Goal: Task Accomplishment & Management: Manage account settings

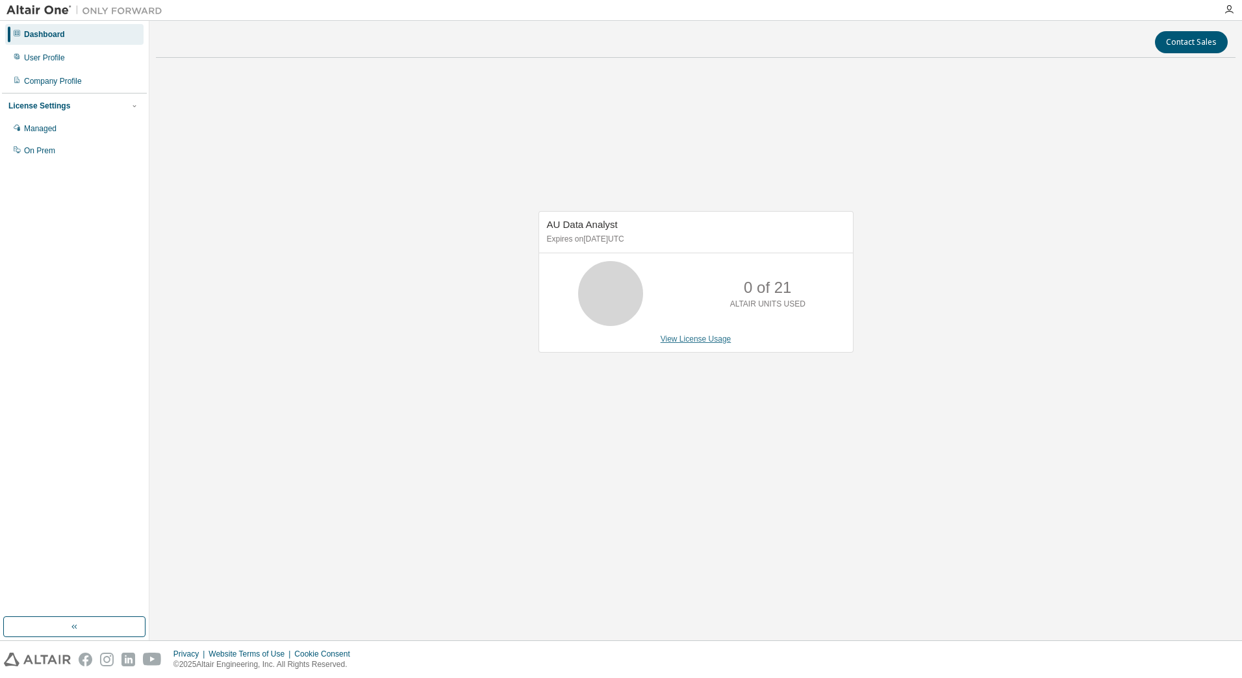
click at [700, 342] on link "View License Usage" at bounding box center [696, 339] width 71 height 9
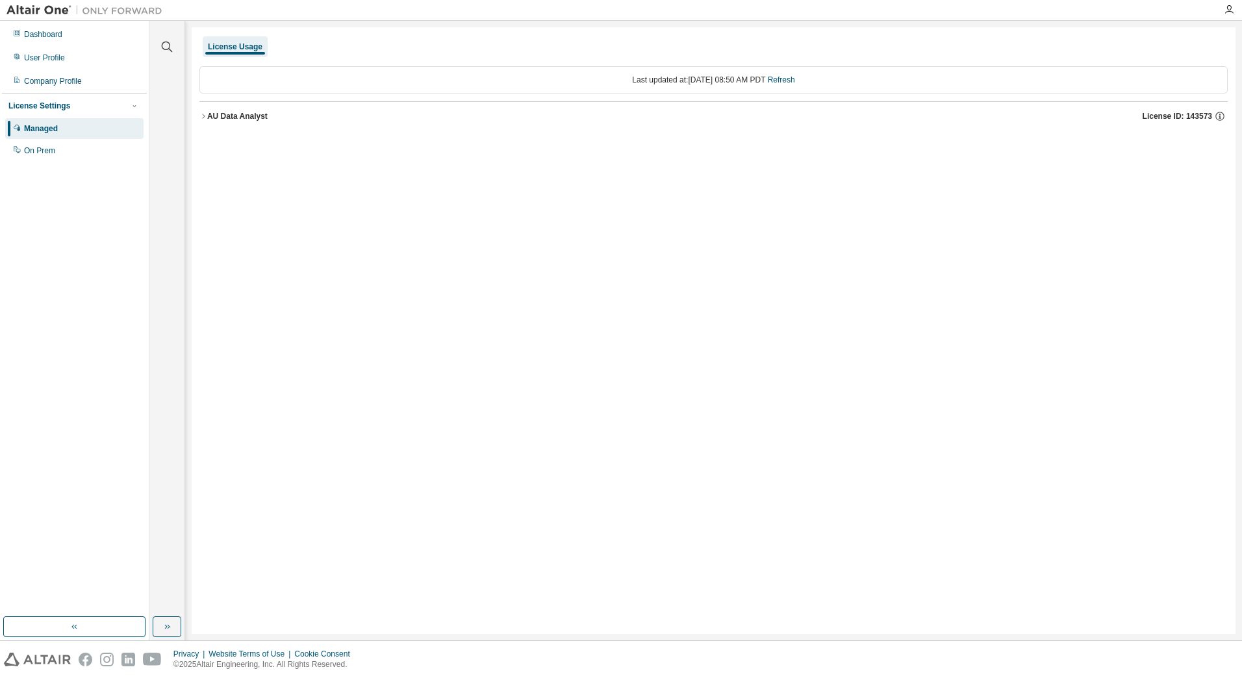
click at [214, 118] on div "AU Data Analyst" at bounding box center [237, 116] width 60 height 10
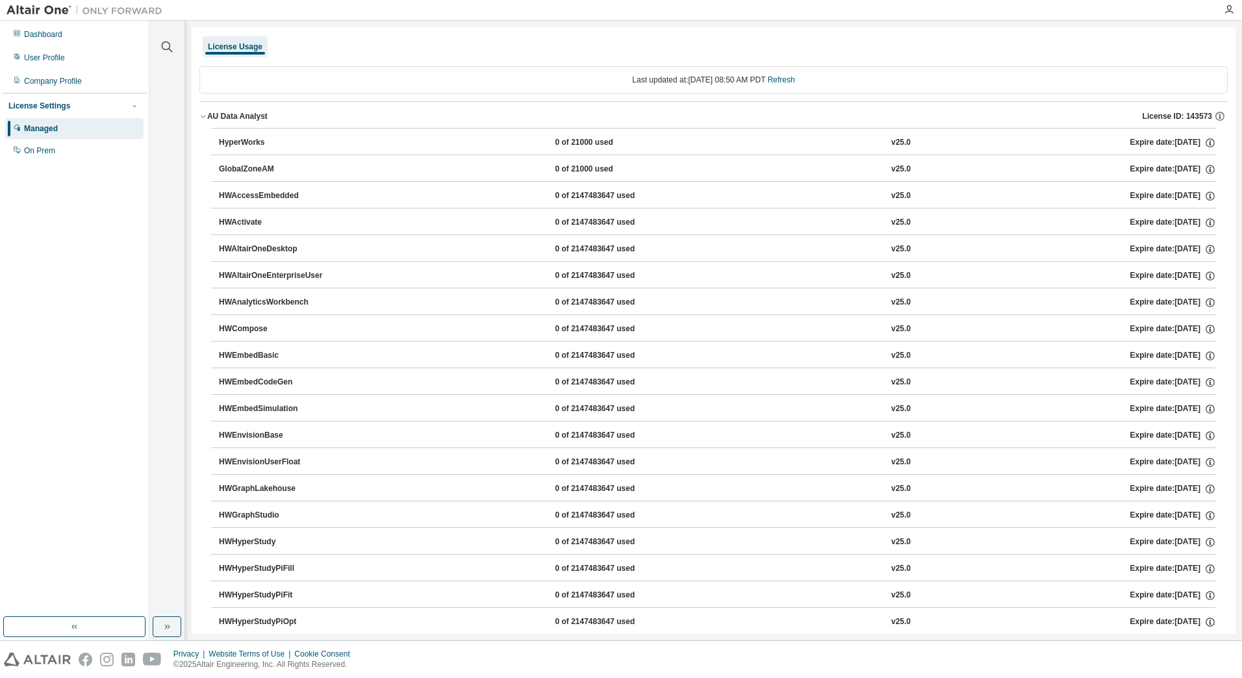
click at [214, 118] on div "AU Data Analyst" at bounding box center [237, 116] width 60 height 10
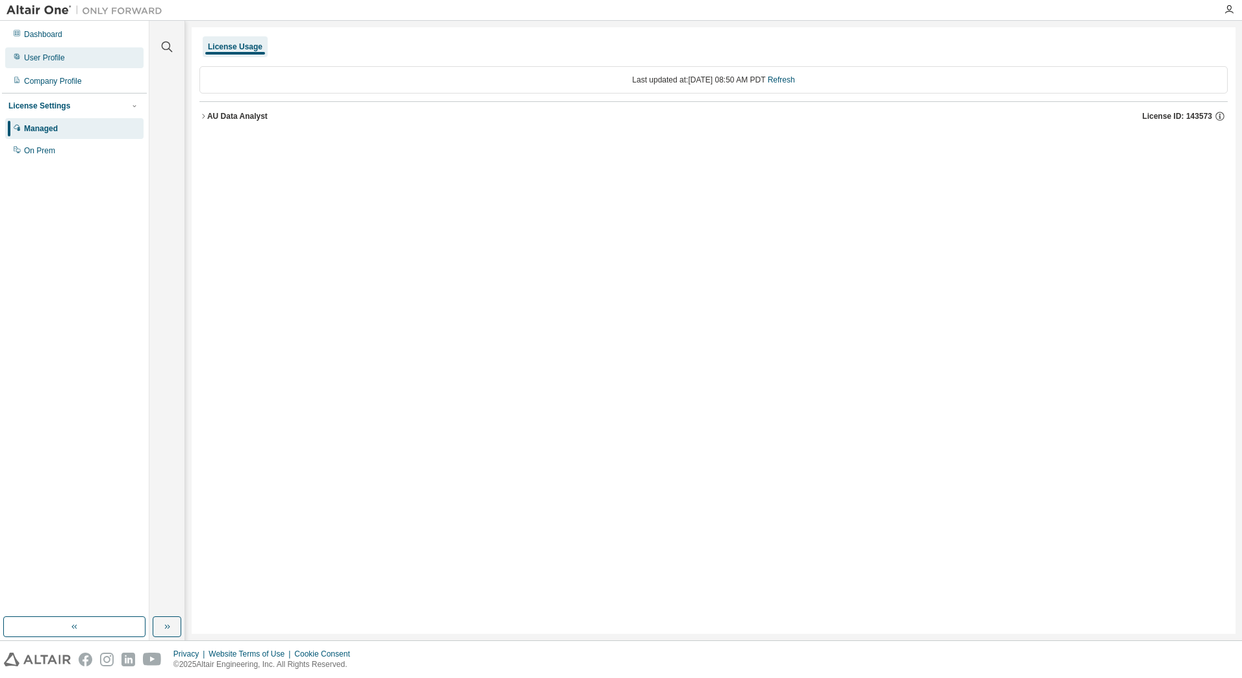
click at [49, 57] on div "User Profile" at bounding box center [44, 58] width 41 height 10
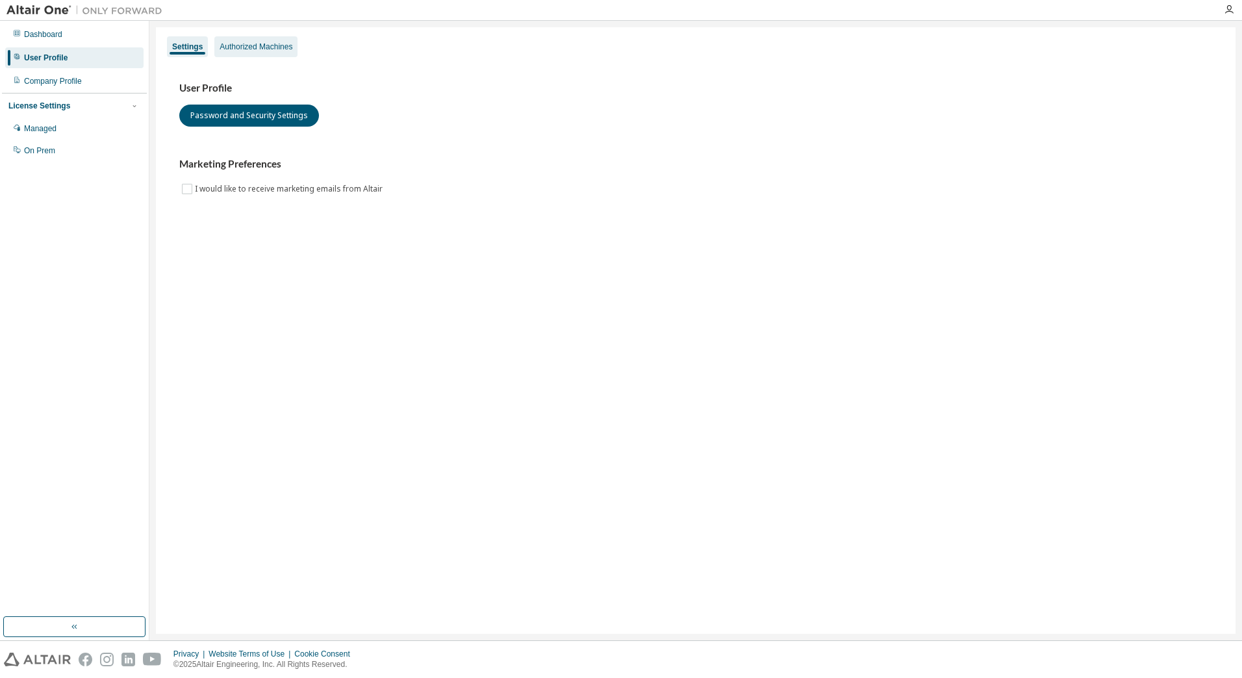
click at [247, 45] on div "Authorized Machines" at bounding box center [256, 47] width 73 height 10
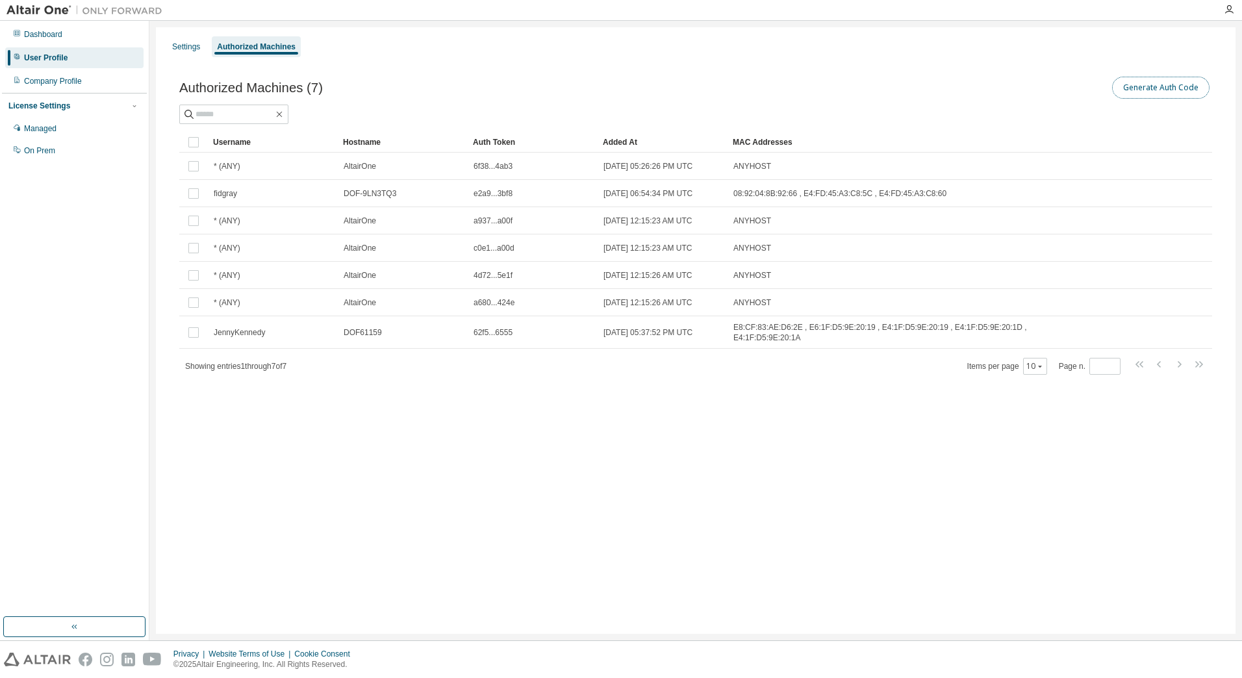
click at [1170, 90] on button "Generate Auth Code" at bounding box center [1160, 88] width 97 height 22
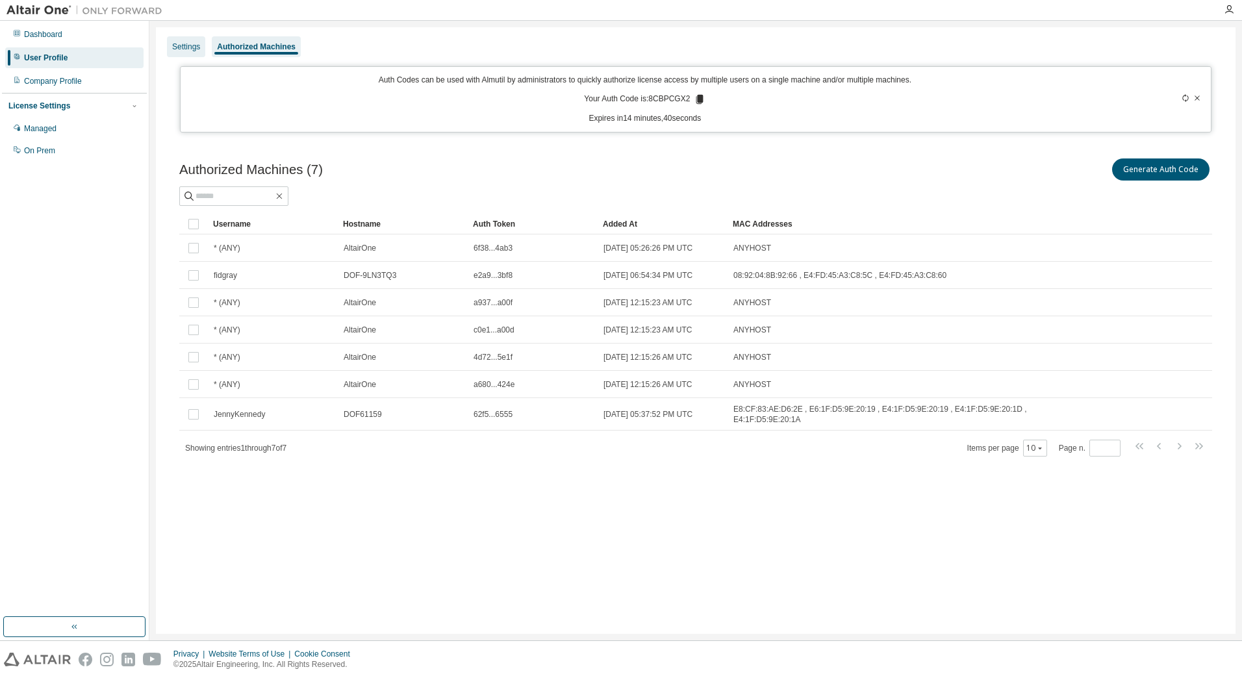
click at [192, 47] on div "Settings" at bounding box center [186, 47] width 28 height 10
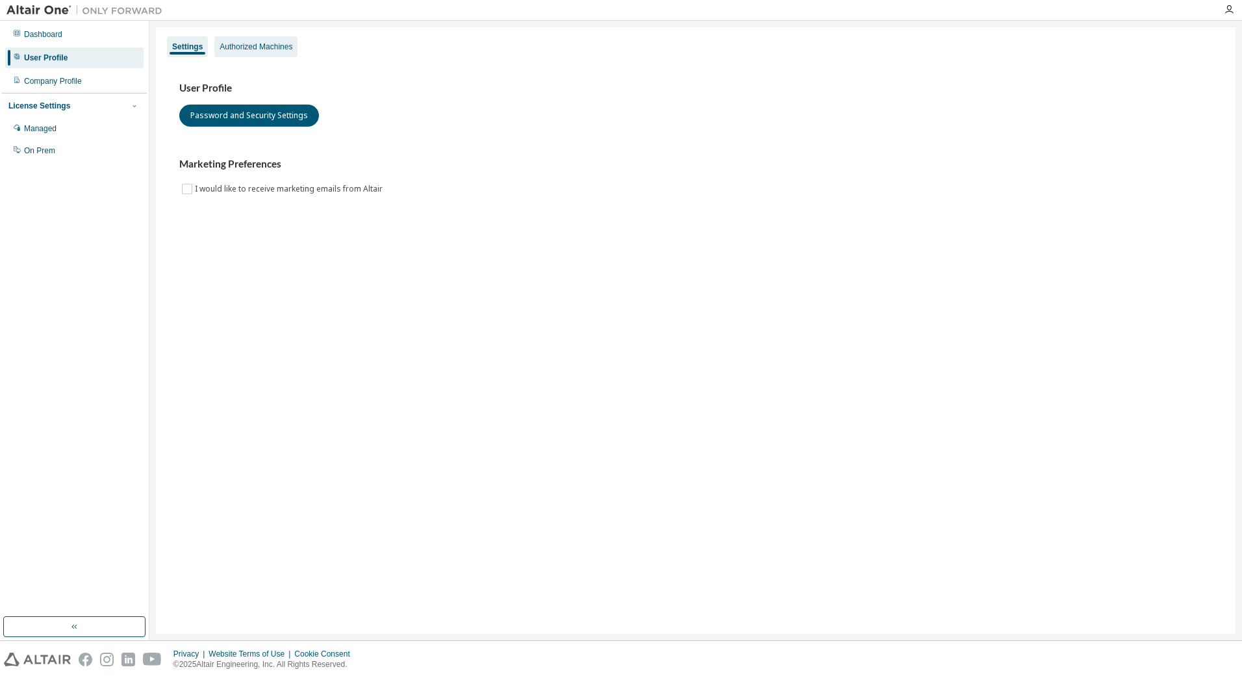
click at [268, 51] on div "Authorized Machines" at bounding box center [256, 47] width 73 height 10
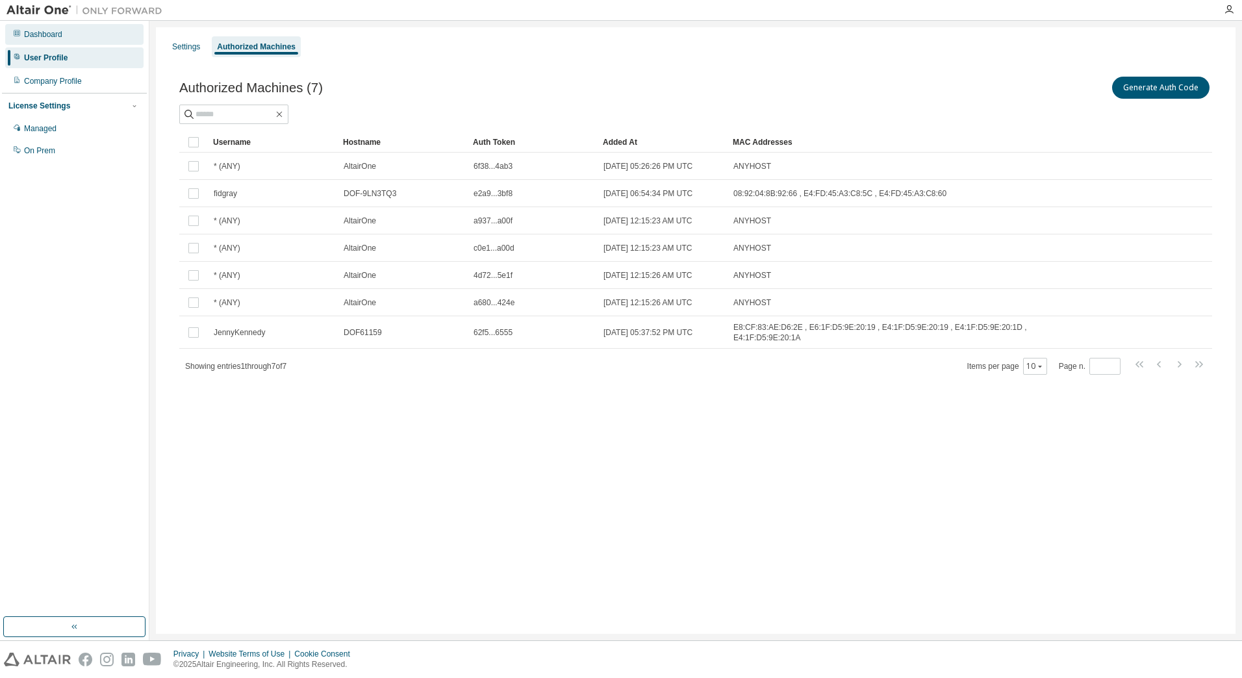
click at [53, 33] on div "Dashboard" at bounding box center [43, 34] width 38 height 10
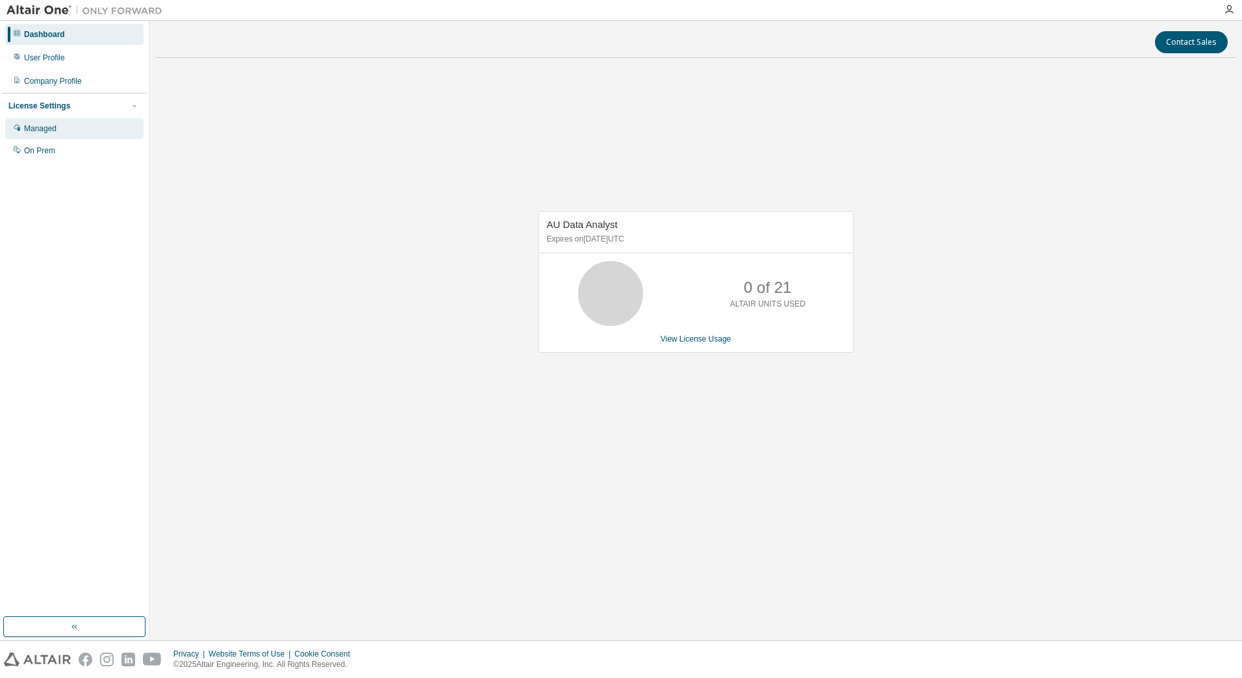
click at [55, 134] on div "Managed" at bounding box center [40, 128] width 32 height 10
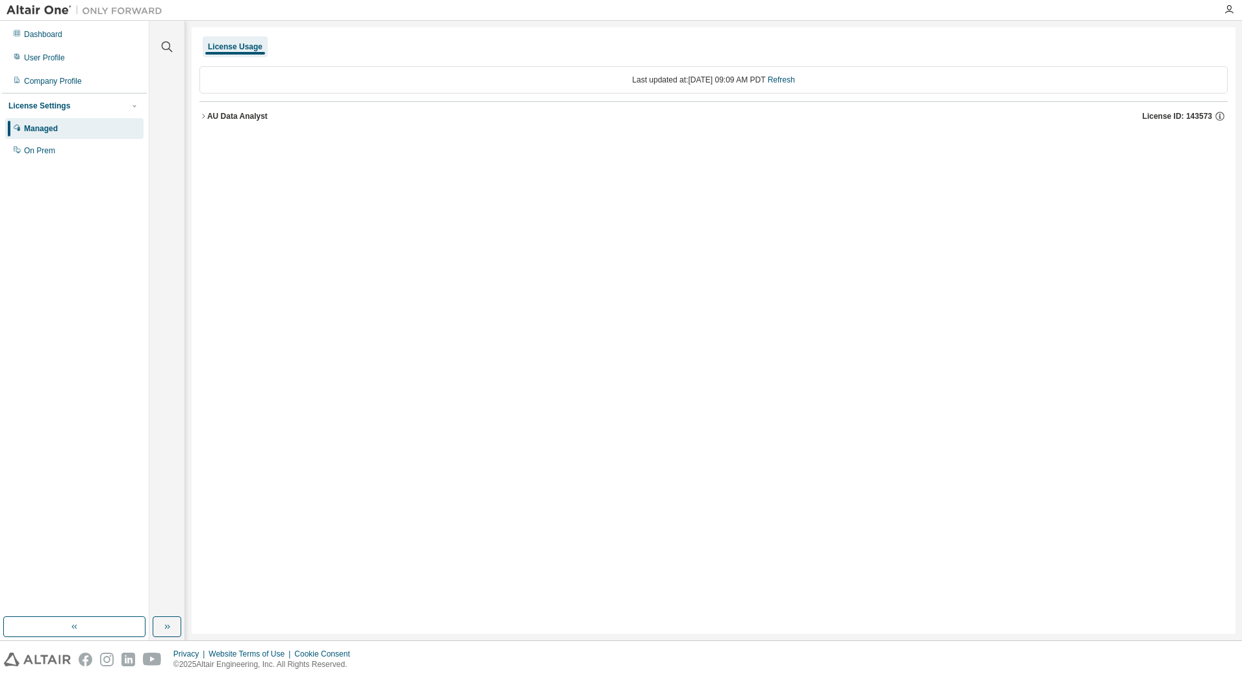
click at [205, 115] on icon "button" at bounding box center [203, 116] width 8 height 8
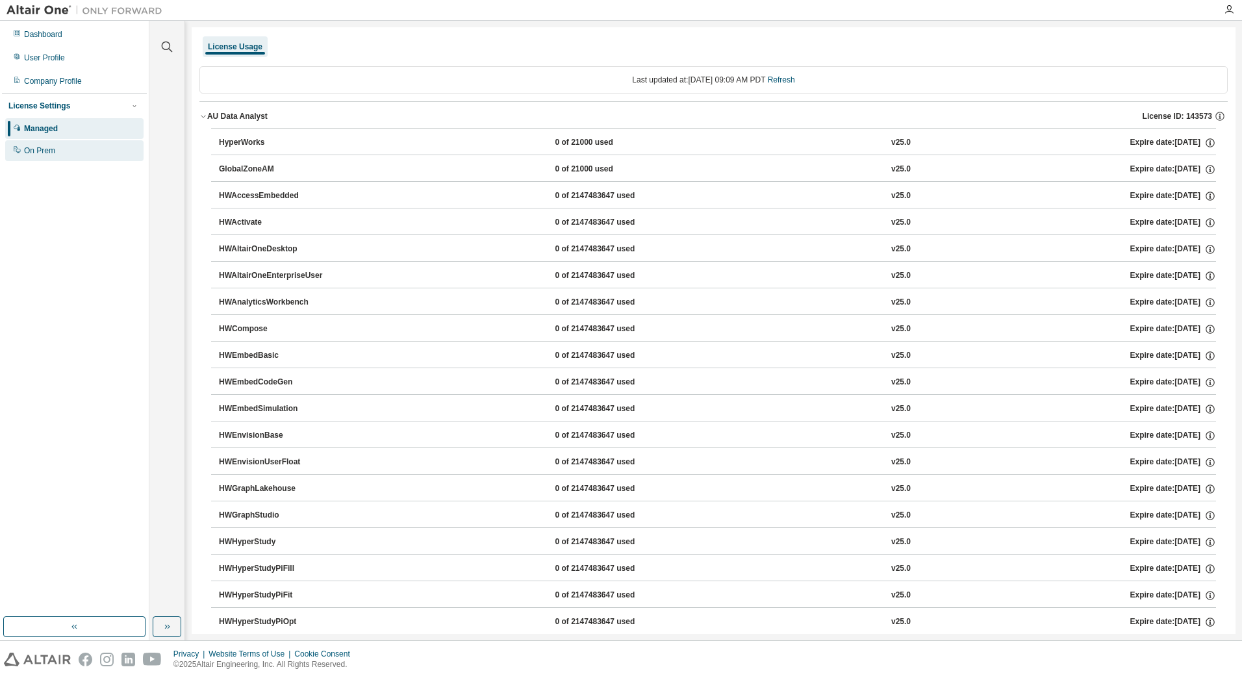
click at [36, 150] on div "On Prem" at bounding box center [39, 150] width 31 height 10
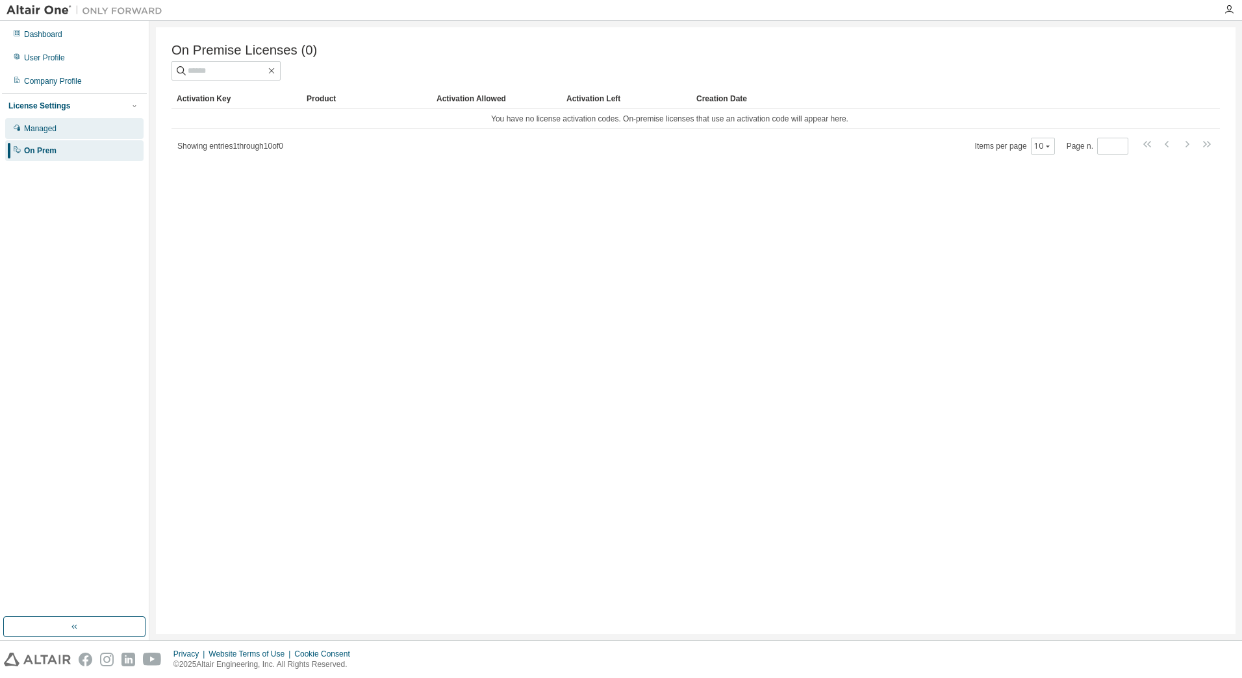
click at [36, 134] on div "Managed" at bounding box center [40, 128] width 32 height 10
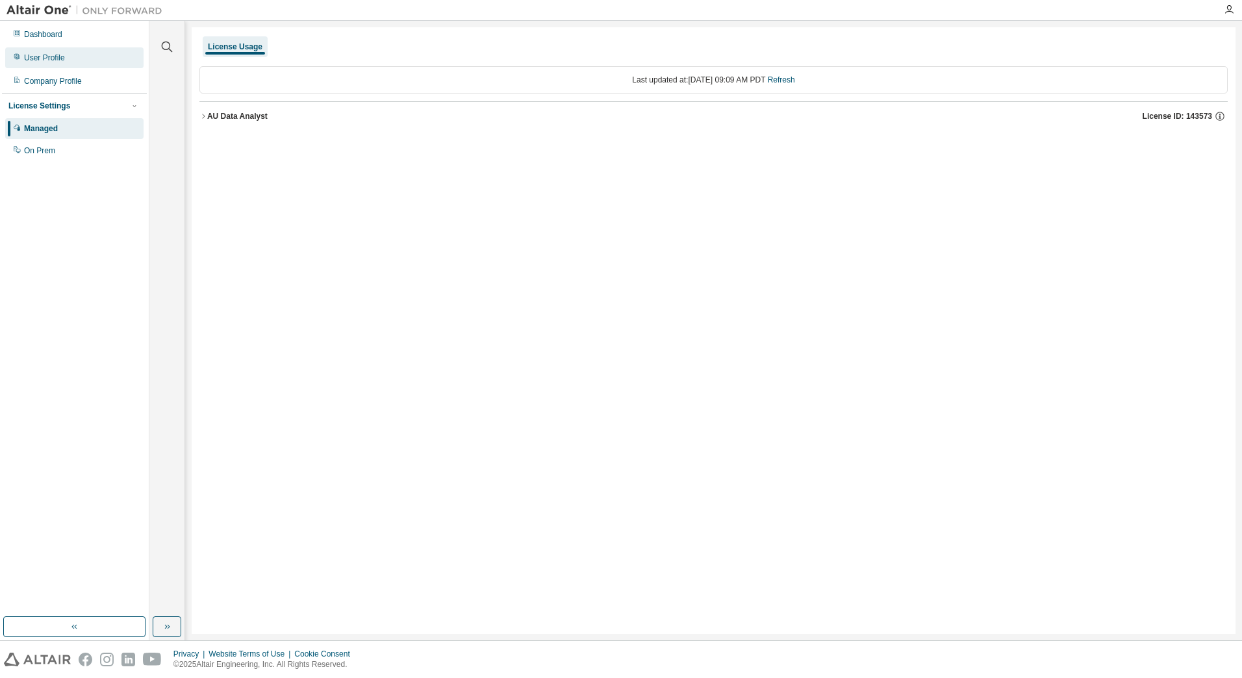
click at [55, 52] on div "User Profile" at bounding box center [74, 57] width 138 height 21
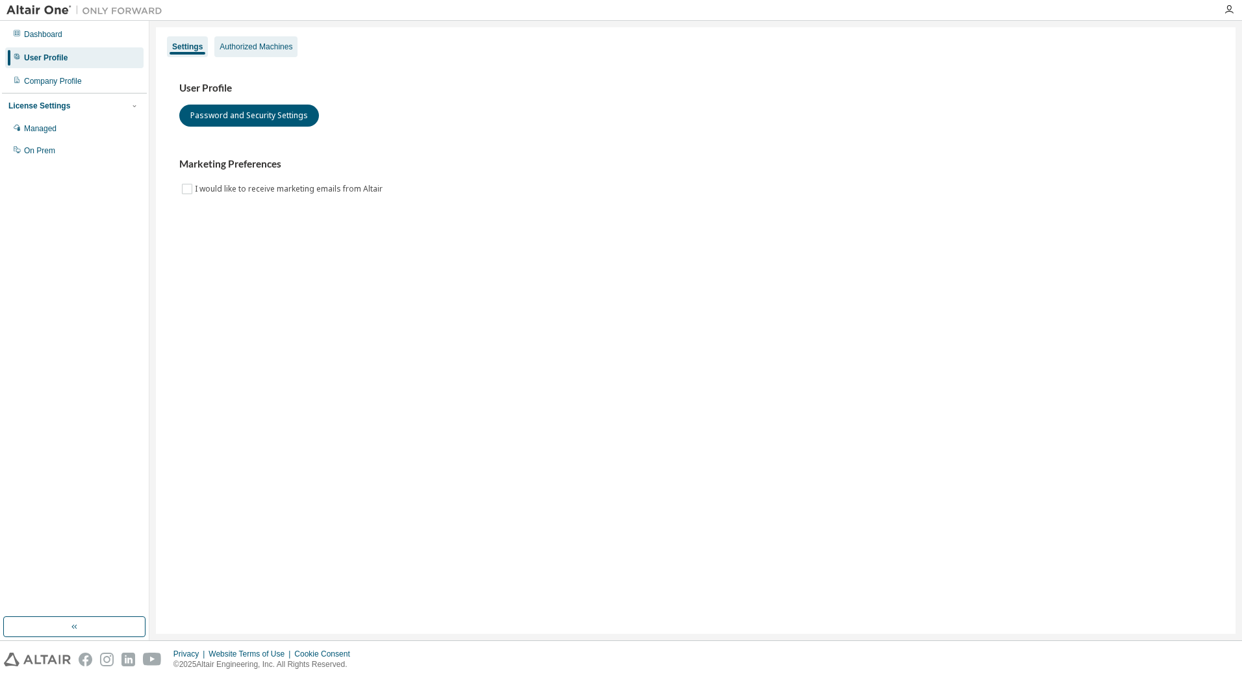
click at [231, 51] on div "Authorized Machines" at bounding box center [256, 47] width 73 height 10
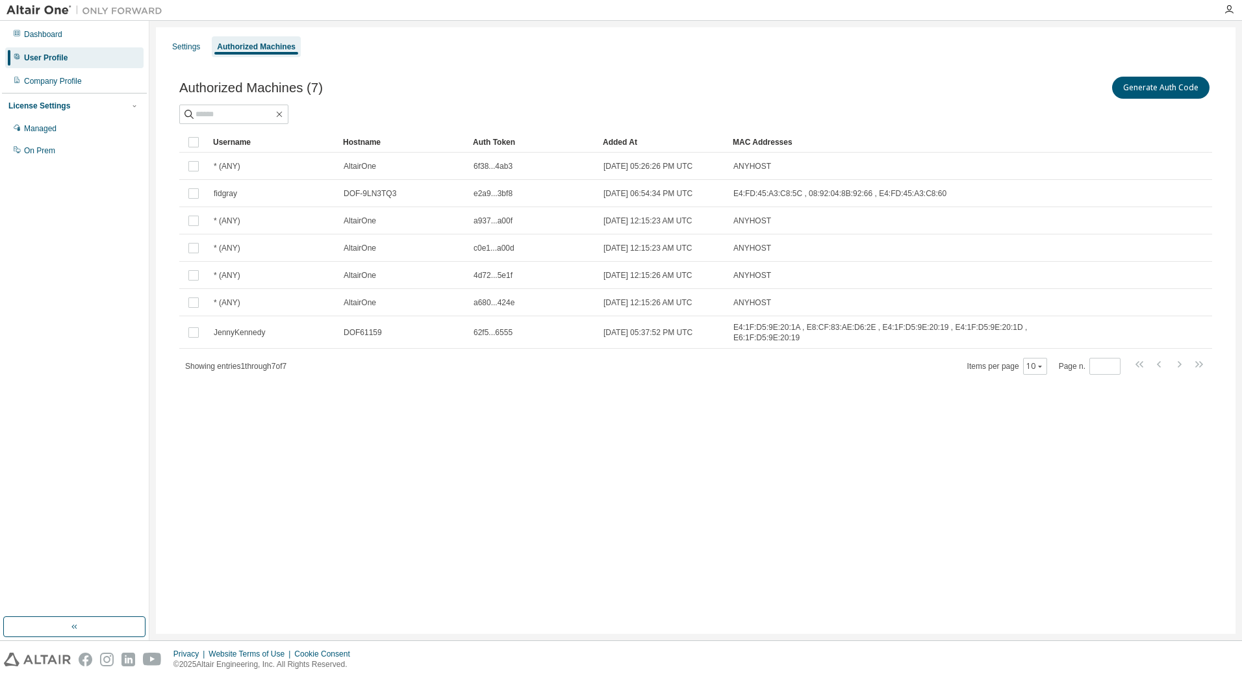
click at [633, 141] on div "Added At" at bounding box center [663, 142] width 120 height 21
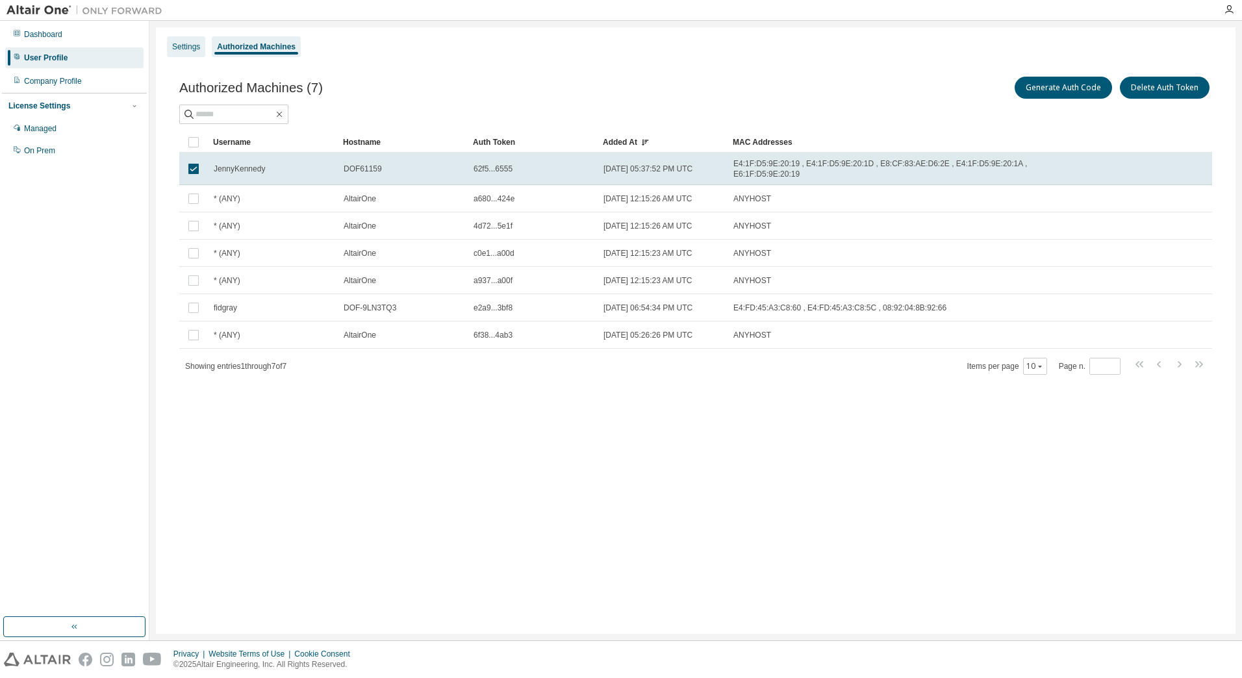
click at [183, 50] on div "Settings" at bounding box center [186, 47] width 28 height 10
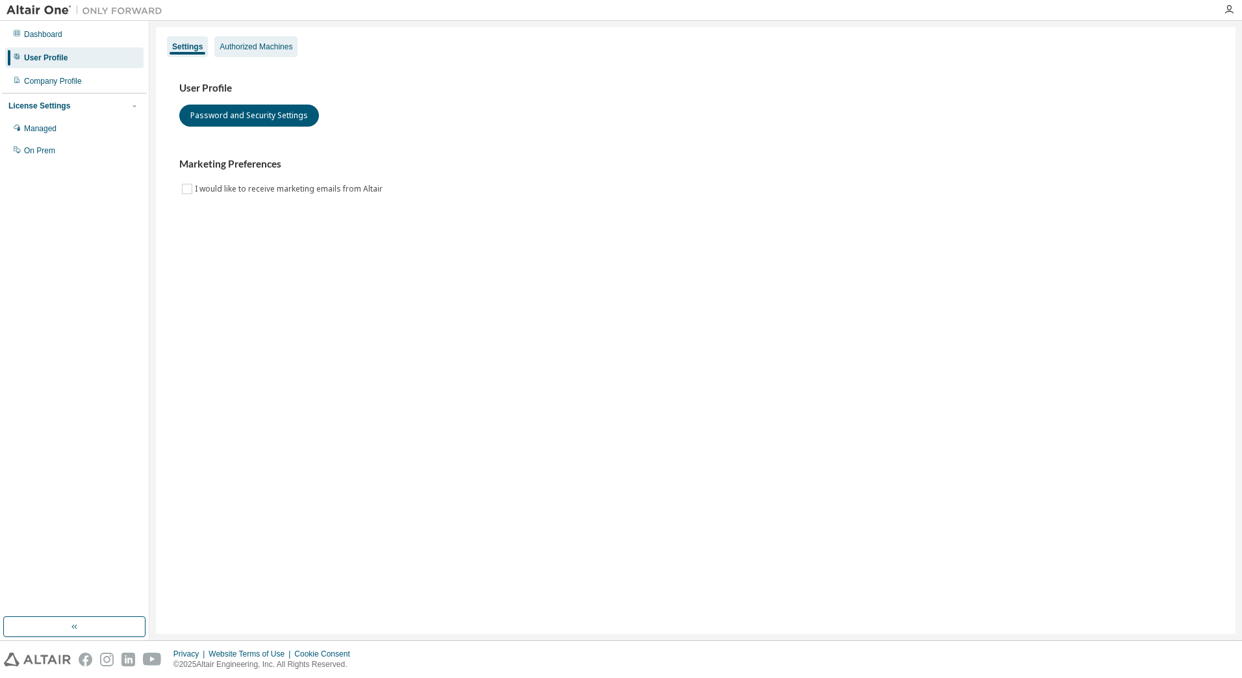
click at [271, 48] on div "Authorized Machines" at bounding box center [256, 47] width 73 height 10
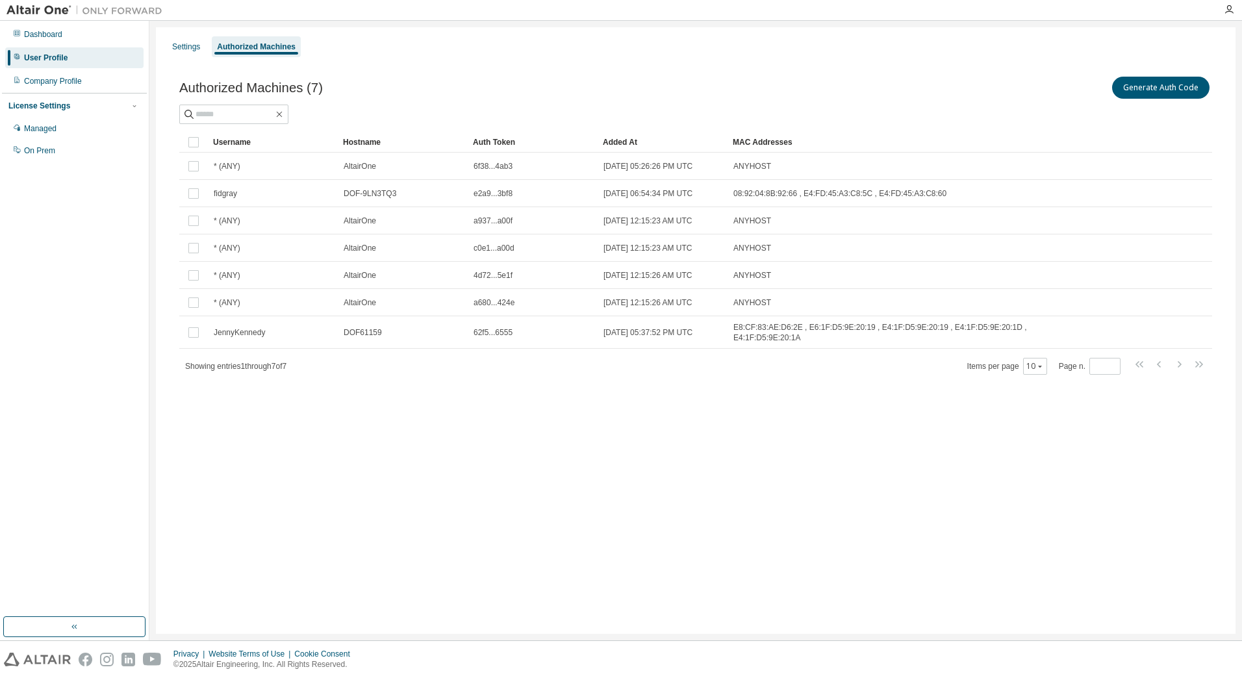
click at [626, 142] on div "Added At" at bounding box center [663, 142] width 120 height 21
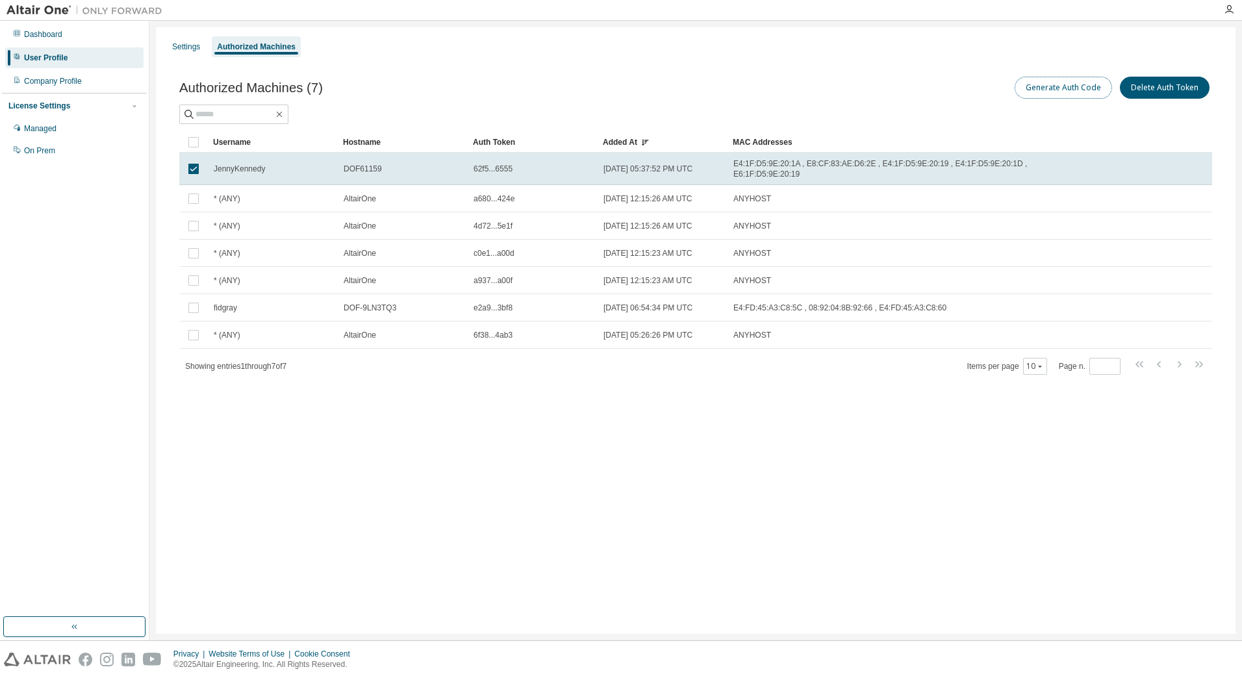
click at [1055, 88] on button "Generate Auth Code" at bounding box center [1063, 88] width 97 height 22
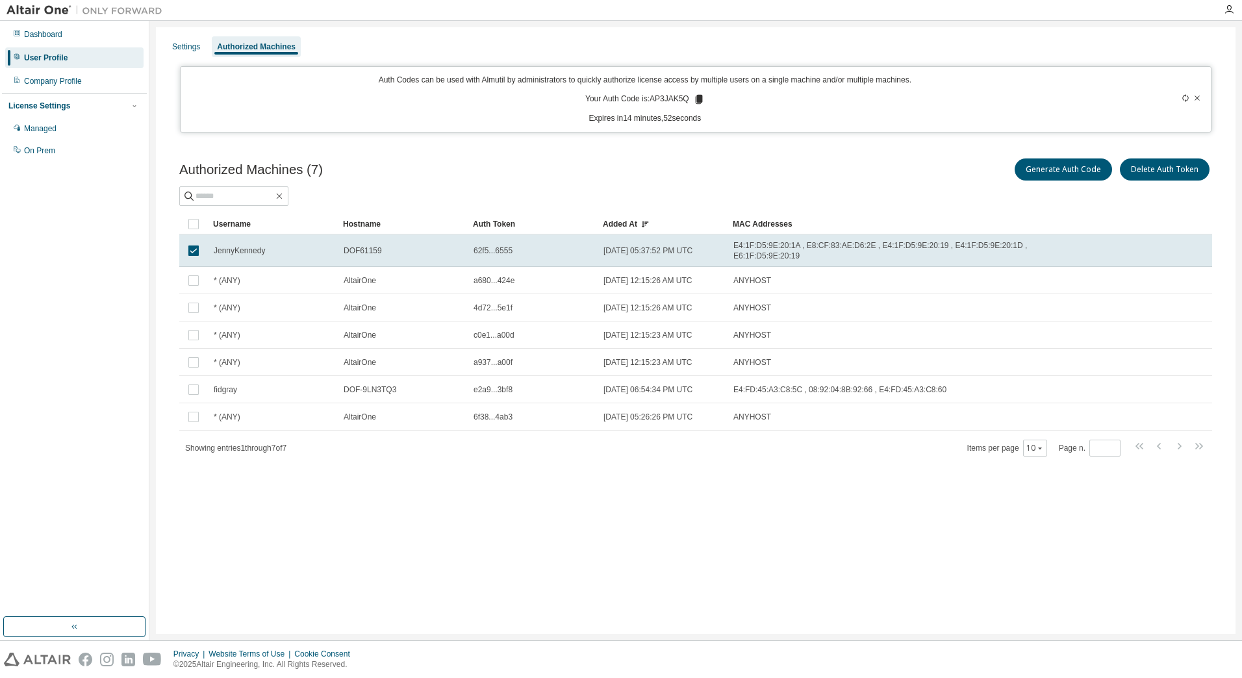
click at [681, 99] on p "Your Auth Code is: AP3JAK5Q" at bounding box center [645, 100] width 120 height 12
drag, startPoint x: 681, startPoint y: 99, endPoint x: 737, endPoint y: 99, distance: 55.2
click at [737, 99] on div "Auth Codes can be used with Almutil by administrators to quickly authorize lice…" at bounding box center [645, 99] width 914 height 49
click at [698, 97] on icon at bounding box center [698, 99] width 7 height 9
